Goal: Check status

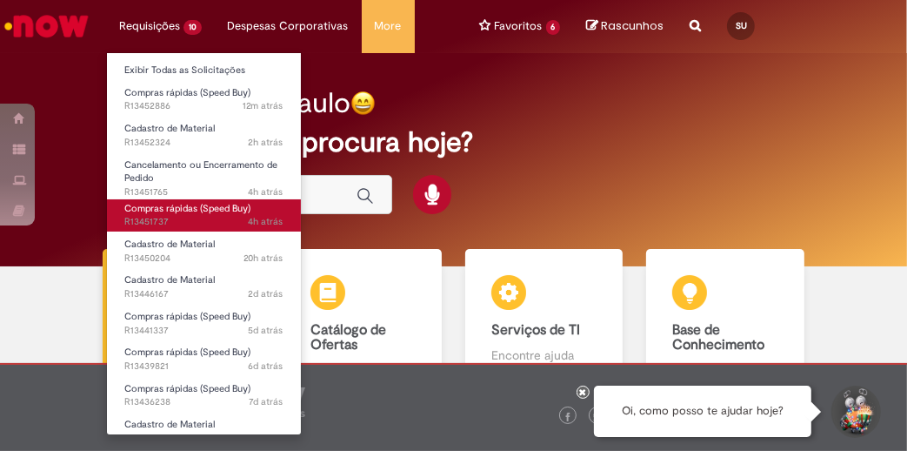
click at [228, 214] on link "Compras rápidas (Speed Buy) 4h atrás 4 horas atrás R13451737" at bounding box center [204, 215] width 194 height 32
click at [171, 211] on span "Compras rápidas (Speed Buy)" at bounding box center [187, 208] width 126 height 13
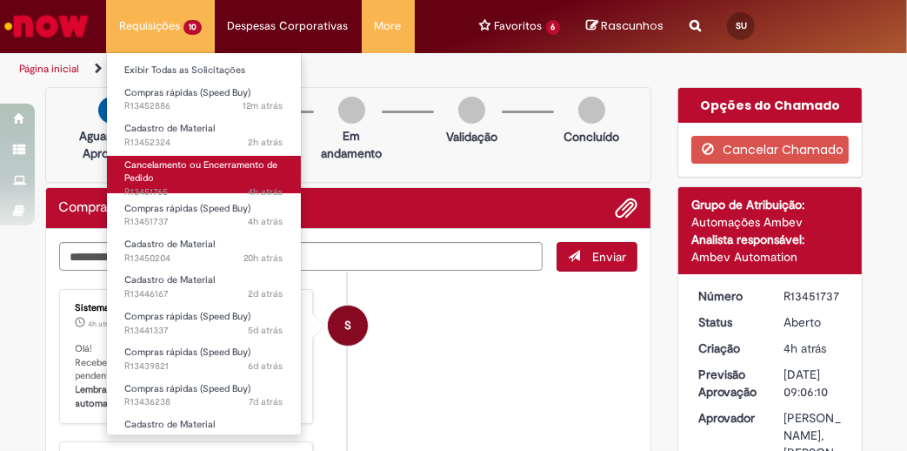
click at [163, 185] on span "4h atrás 4 horas atrás R13451765" at bounding box center [203, 192] width 159 height 14
click at [158, 164] on span "Cancelamento ou Encerramento de Pedido" at bounding box center [200, 171] width 153 height 27
